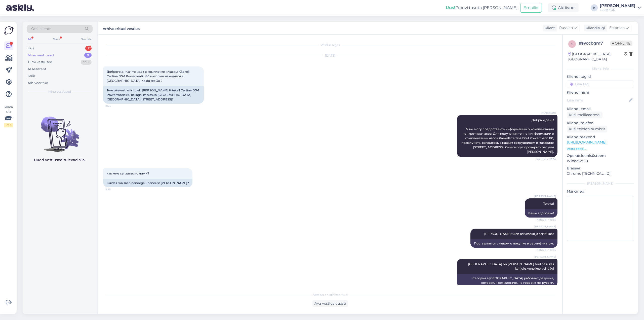
scroll to position [72, 0]
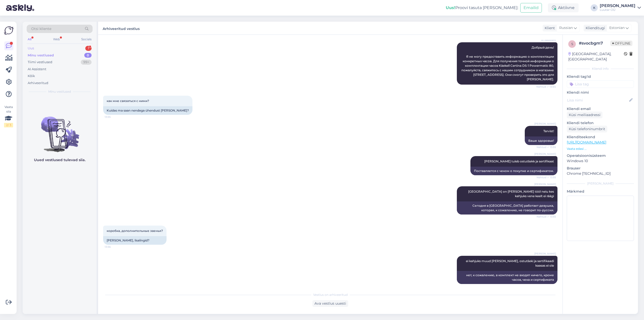
click at [29, 47] on div "Uus" at bounding box center [31, 48] width 6 height 5
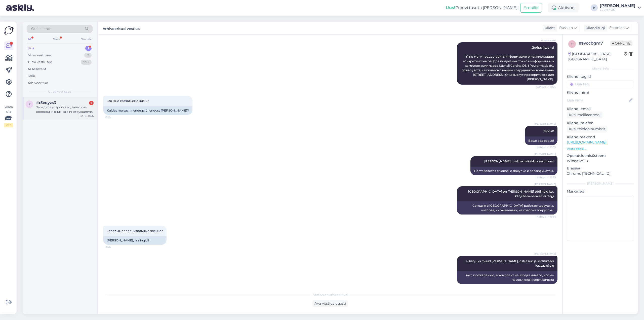
click at [42, 108] on div "Зарядное устройство, запасные колонки, и книжка с инструкциями." at bounding box center [64, 109] width 57 height 9
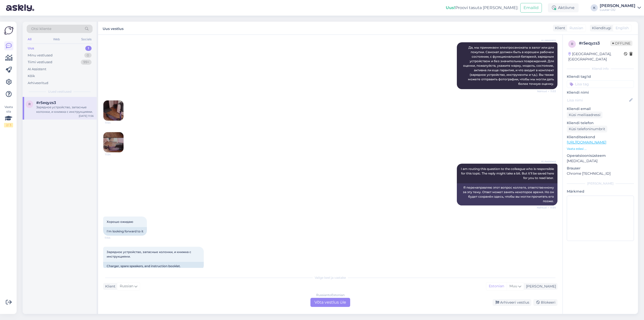
scroll to position [123, 0]
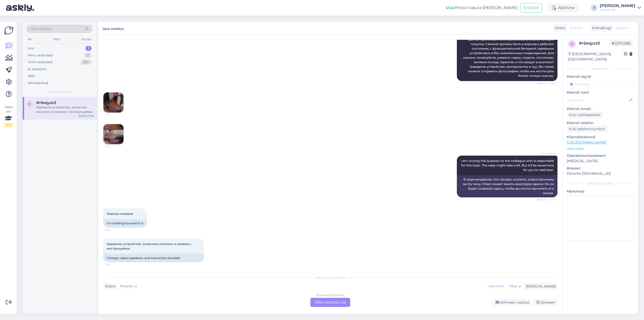
click at [113, 101] on img at bounding box center [113, 102] width 20 height 20
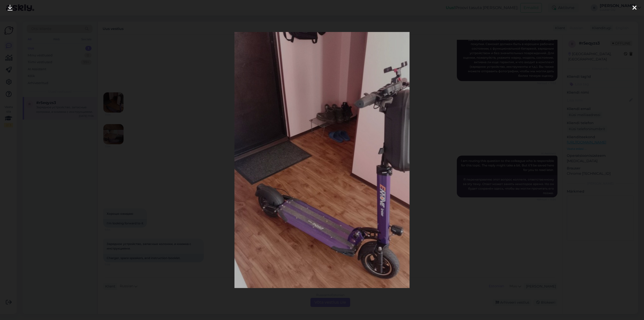
click at [10, 6] on icon at bounding box center [10, 8] width 5 height 7
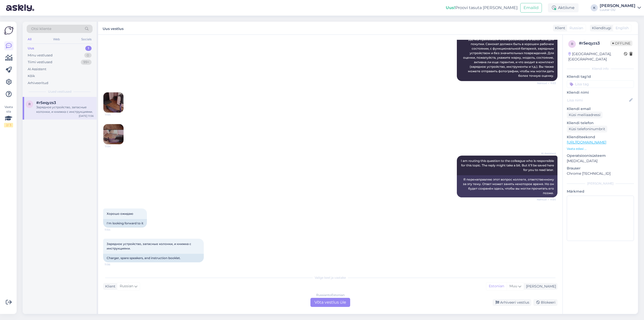
click at [114, 132] on img at bounding box center [113, 134] width 20 height 20
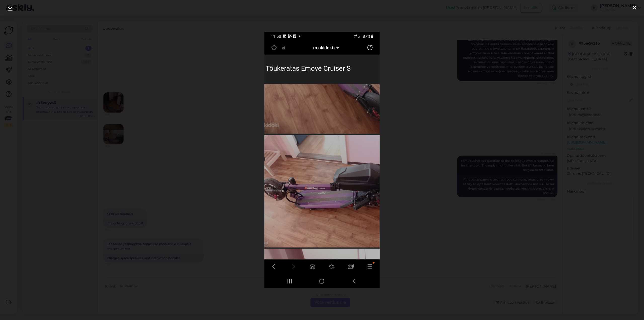
click at [8, 7] on icon at bounding box center [10, 8] width 5 height 7
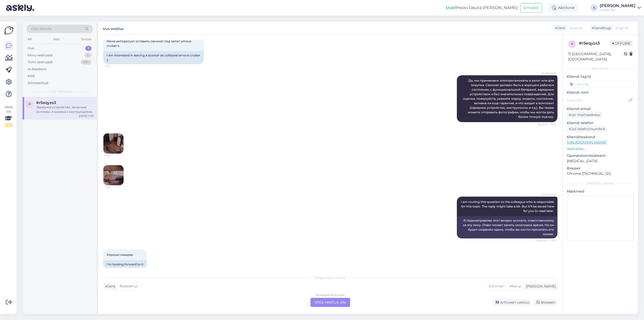
scroll to position [23, 0]
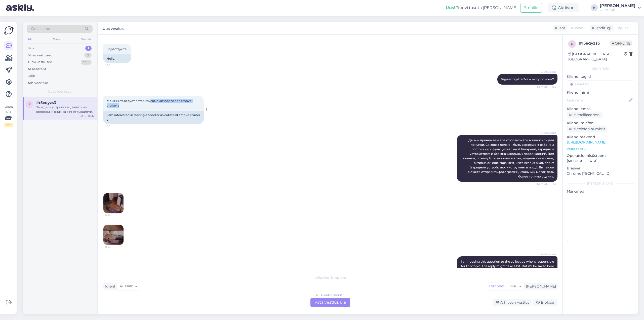
drag, startPoint x: 150, startPoint y: 100, endPoint x: 192, endPoint y: 105, distance: 43.1
click at [192, 105] on div "Меня интересует оставить самокат под залог emove cruiser s 11:53" at bounding box center [153, 103] width 101 height 15
copy span "самокат под залог emove cruiser s"
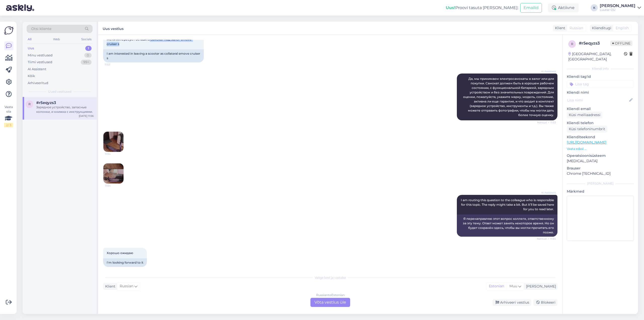
scroll to position [123, 0]
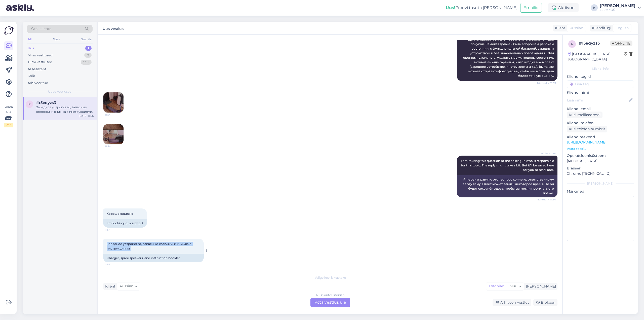
drag, startPoint x: 106, startPoint y: 242, endPoint x: 135, endPoint y: 249, distance: 30.0
click at [135, 249] on div "Зарядное устройство, запасные колонки, и книжка с инструкциями. 11:56" at bounding box center [153, 246] width 101 height 15
copy span "Зарядное устройство, запасные колонки, и книжка с инструкциями."
click at [332, 303] on div "Russian to Estonian Võta vestlus üle" at bounding box center [331, 302] width 40 height 9
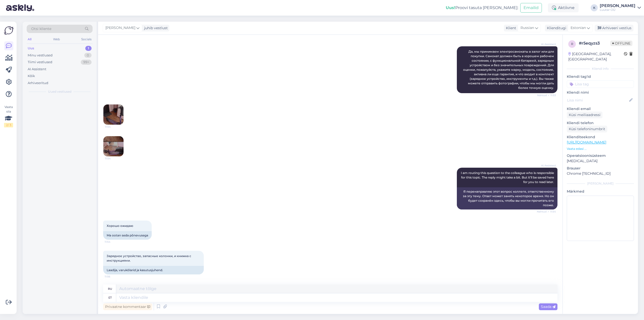
scroll to position [111, 0]
click at [236, 299] on textarea at bounding box center [337, 297] width 442 height 9
type textarea "Tervist"
type textarea "Здоровье"
type textarea "Tervist"
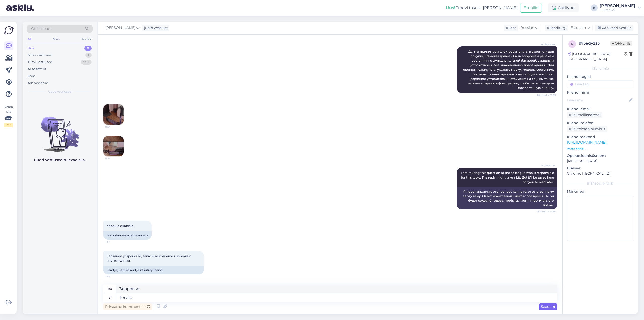
click at [550, 308] on span "Saada" at bounding box center [548, 306] width 15 height 5
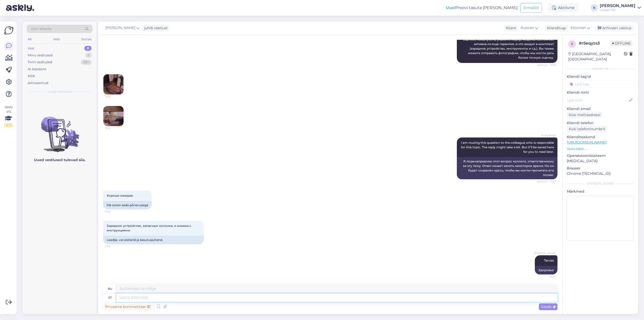
click at [281, 298] on textarea at bounding box center [337, 297] width 442 height 9
type textarea "Saame"
type textarea "Мы можем"
type textarea "[PERSON_NAME]"
type textarea "Мы можем предложить"
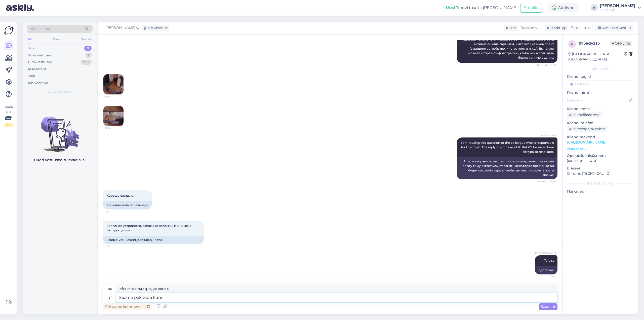
type textarea "Saame pakkuda kuni"
type textarea "Мы можем предложить до"
type textarea "Saame pakkuda kuni 150€"
type textarea "Мы можем предложить до 150€"
type textarea "Saame pakkuda kuni 150€"
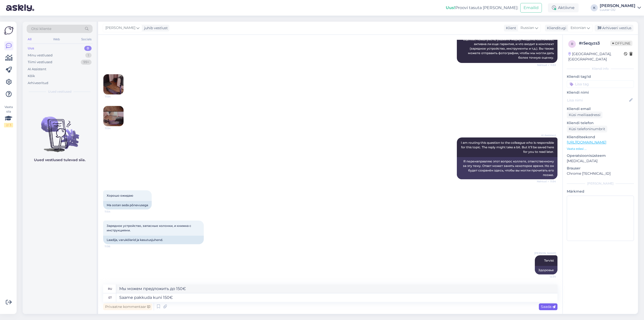
click at [549, 309] on div "Saada" at bounding box center [548, 306] width 19 height 7
